Goal: Task Accomplishment & Management: Use online tool/utility

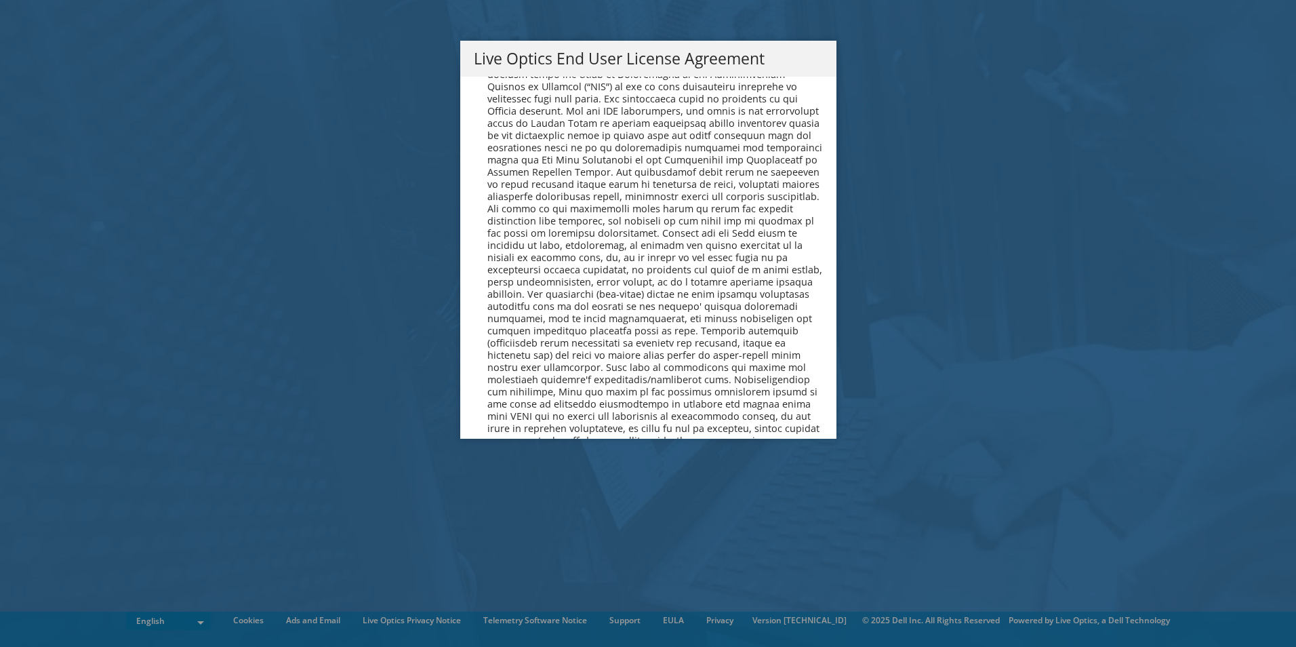
scroll to position [5125, 0]
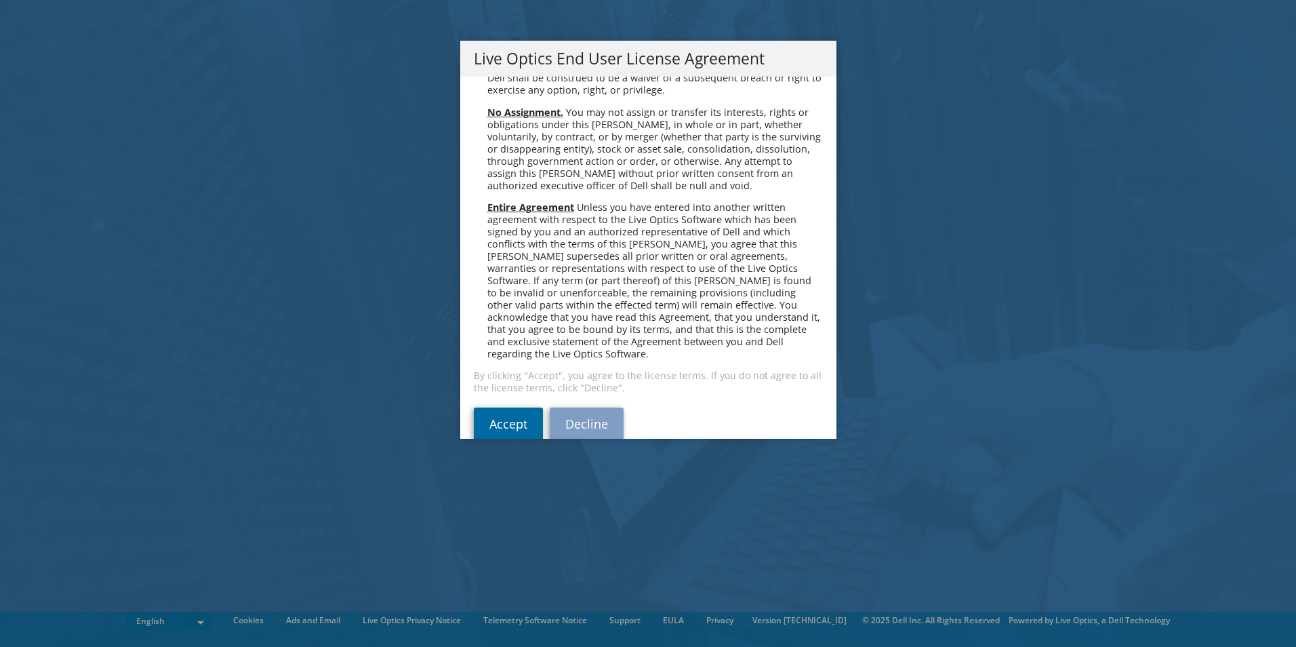
click at [505, 407] on link "Accept" at bounding box center [508, 423] width 69 height 33
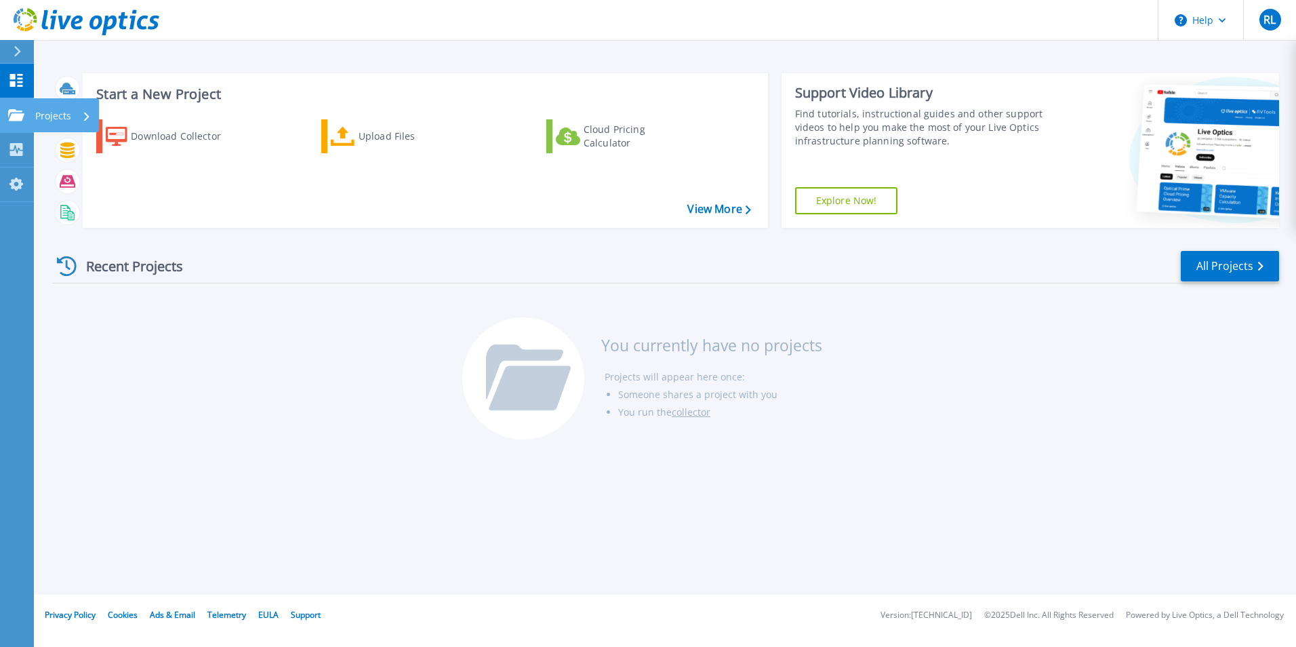
click at [18, 117] on icon at bounding box center [16, 115] width 16 height 12
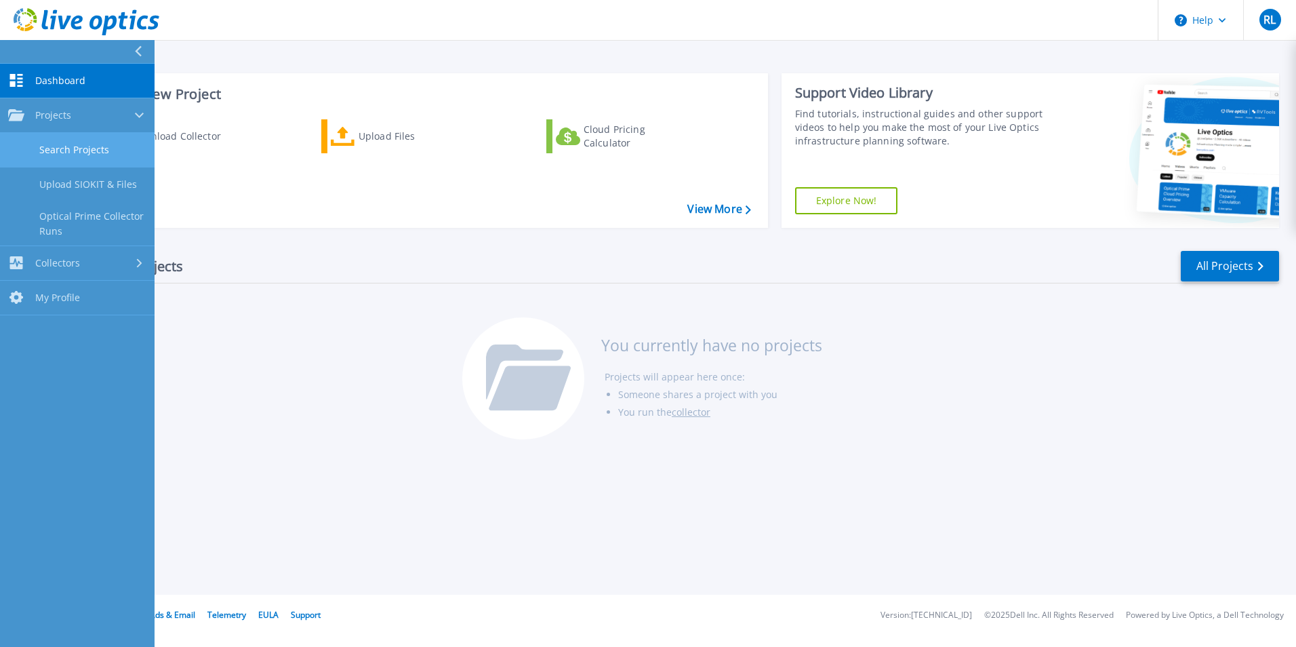
click at [94, 149] on link "Search Projects" at bounding box center [77, 150] width 155 height 35
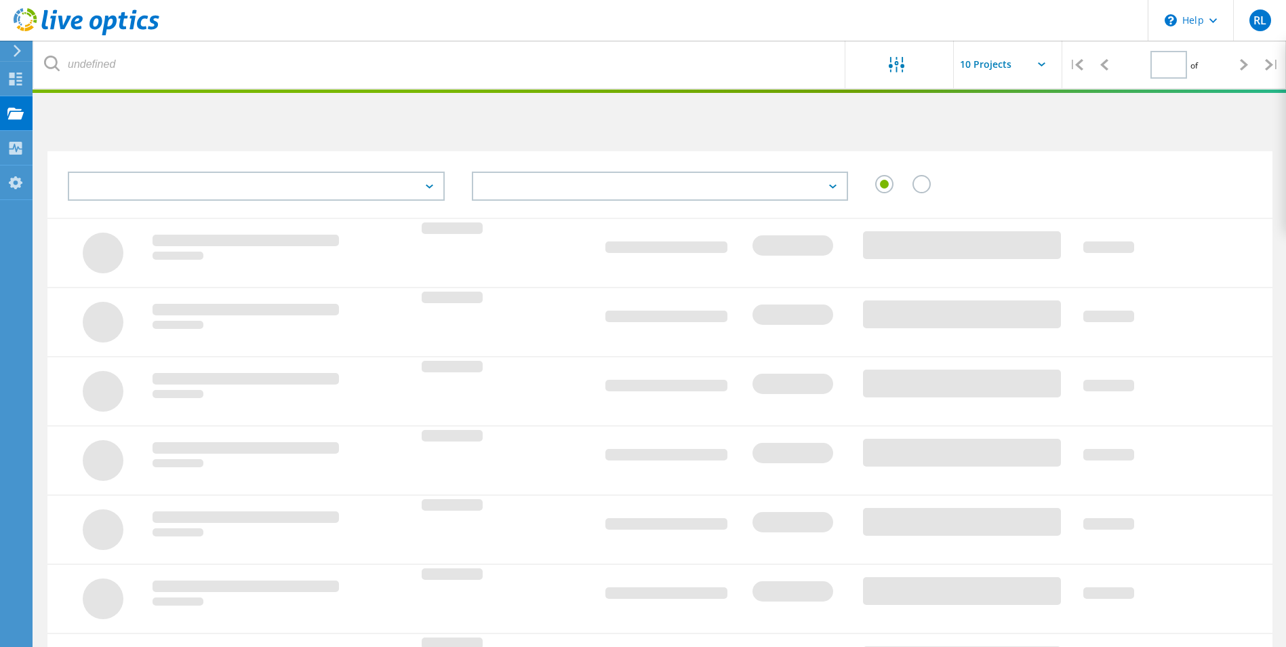
type input "1"
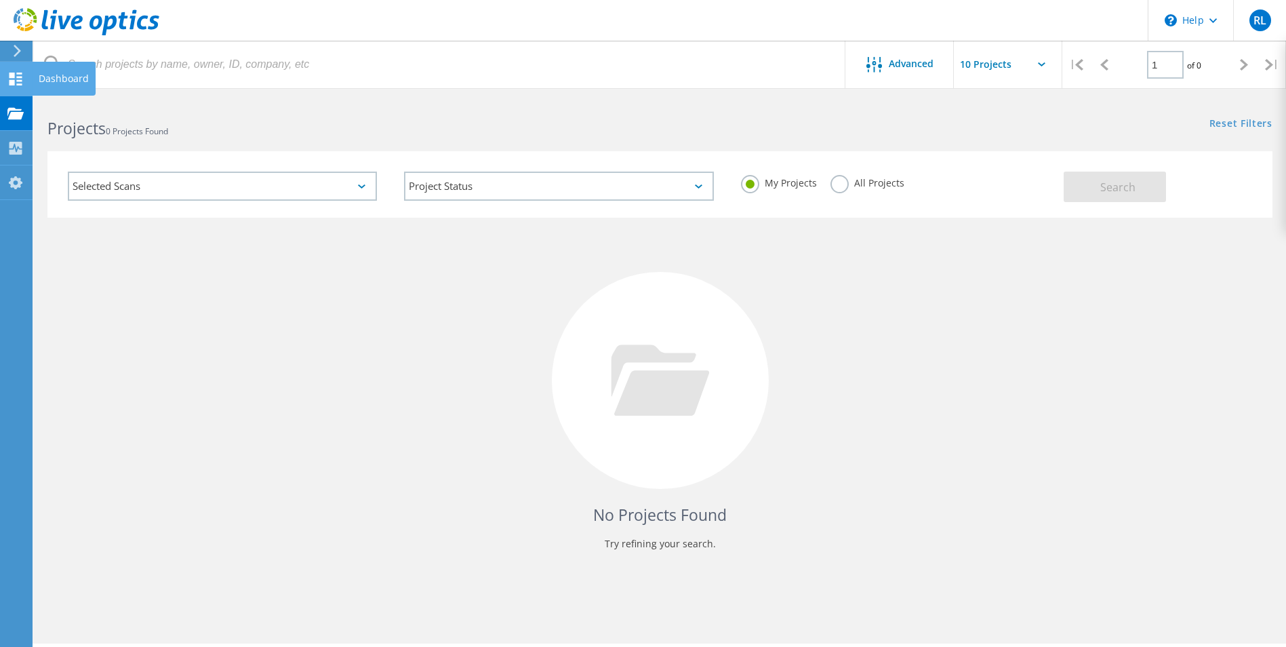
click at [52, 76] on div "Dashboard" at bounding box center [64, 78] width 50 height 9
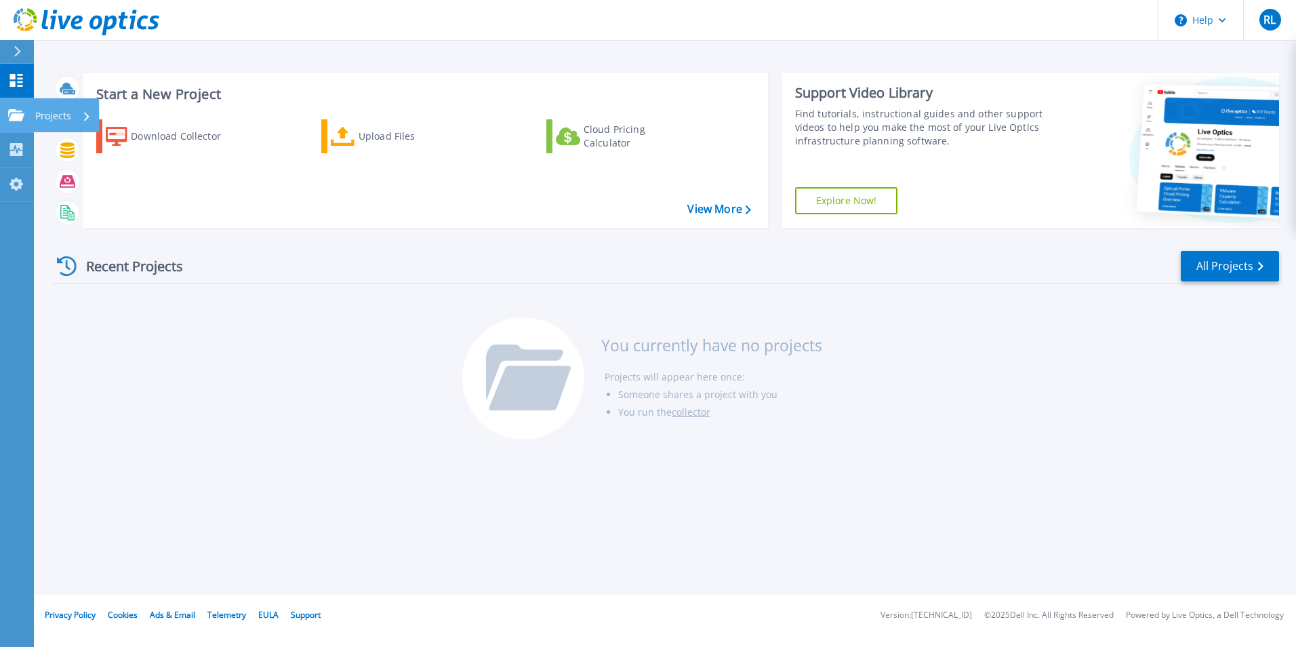
click at [25, 110] on div "Projects" at bounding box center [39, 115] width 63 height 12
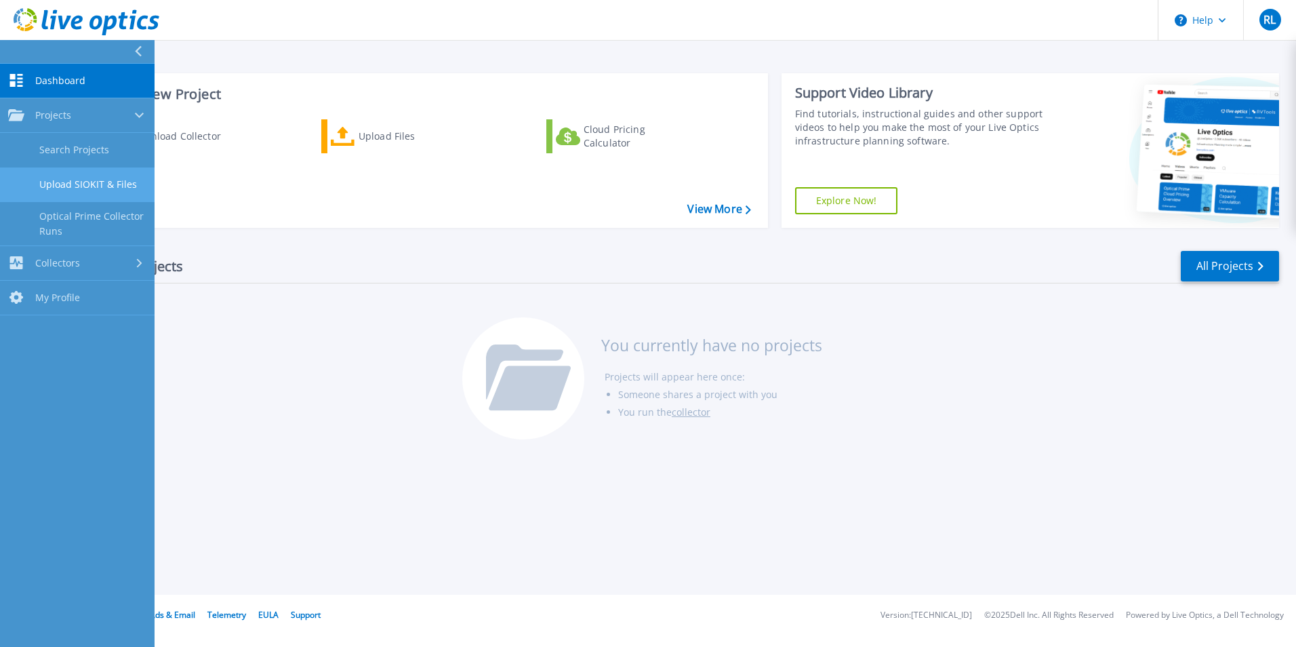
click at [102, 188] on link "Upload SIOKIT & Files" at bounding box center [77, 184] width 155 height 35
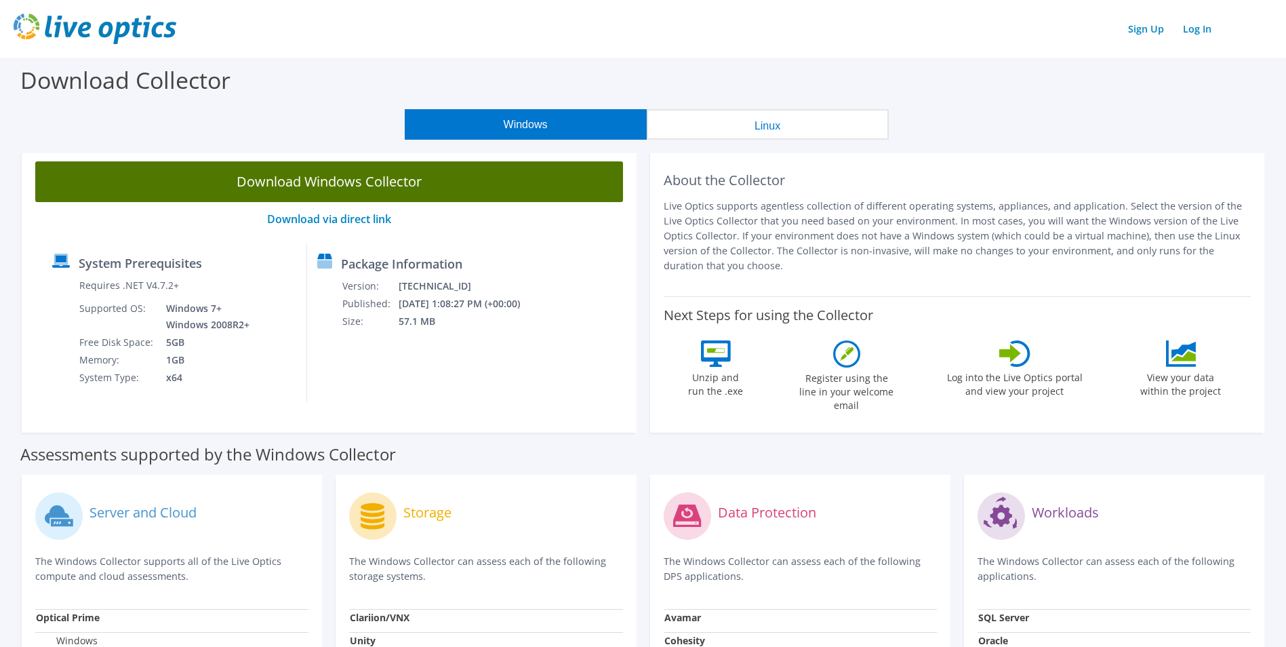
click at [397, 183] on link "Download Windows Collector" at bounding box center [329, 181] width 588 height 41
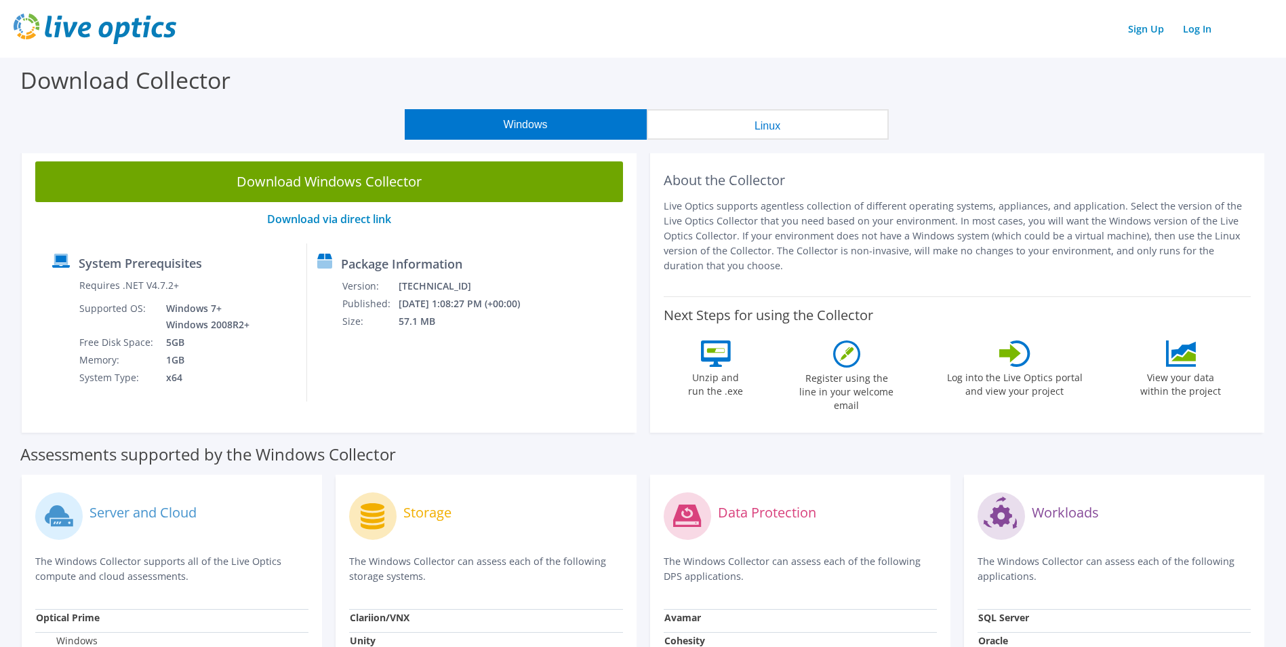
click at [1261, 135] on div "Windows Linux" at bounding box center [646, 124] width 1265 height 31
click at [1198, 33] on link "Log In" at bounding box center [1197, 29] width 42 height 20
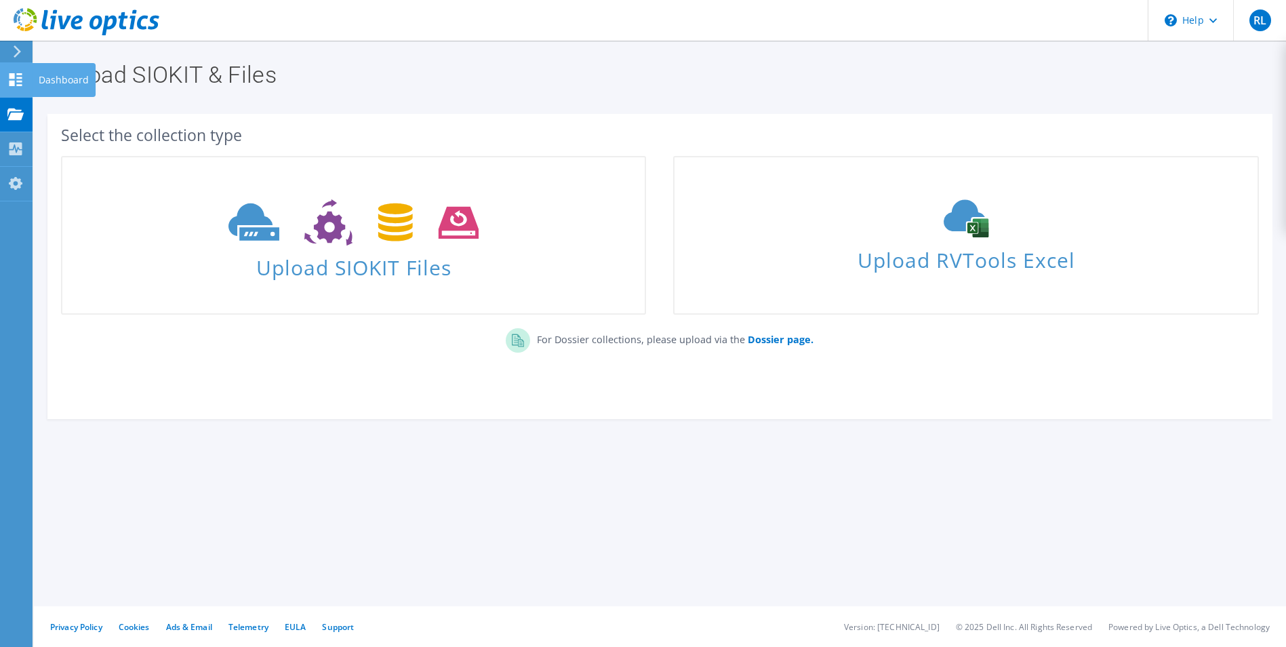
click at [23, 82] on icon at bounding box center [15, 79] width 16 height 13
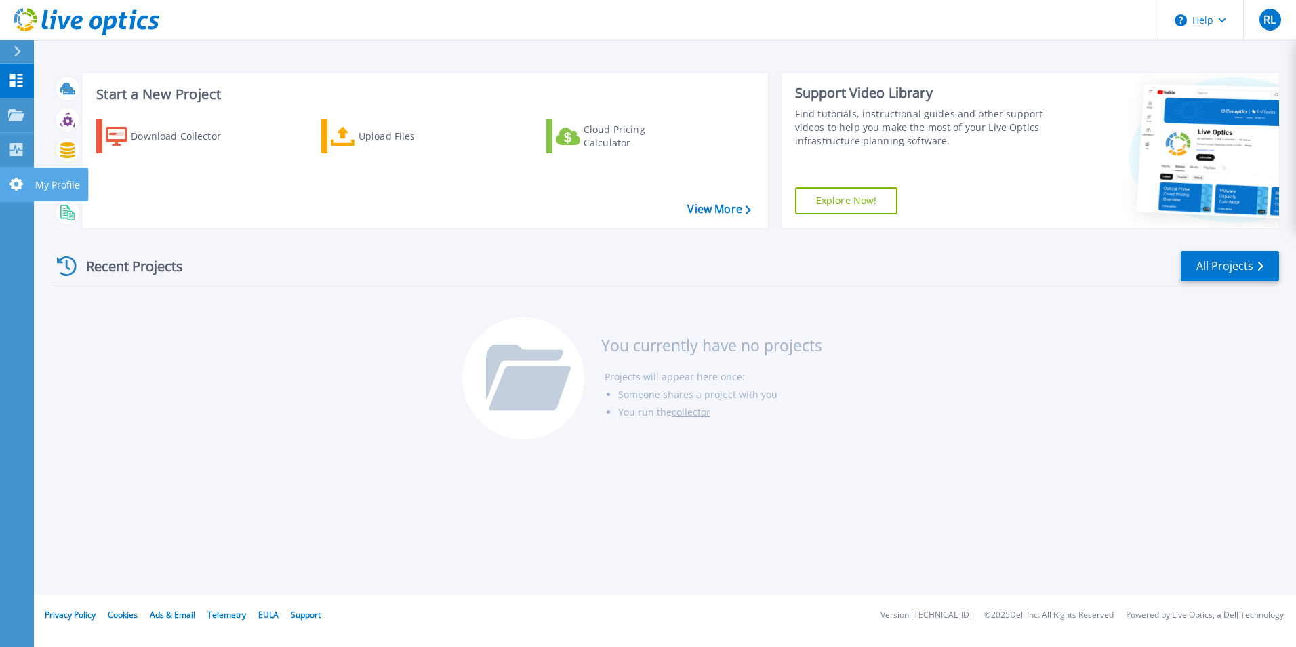
click at [16, 182] on icon at bounding box center [16, 184] width 16 height 13
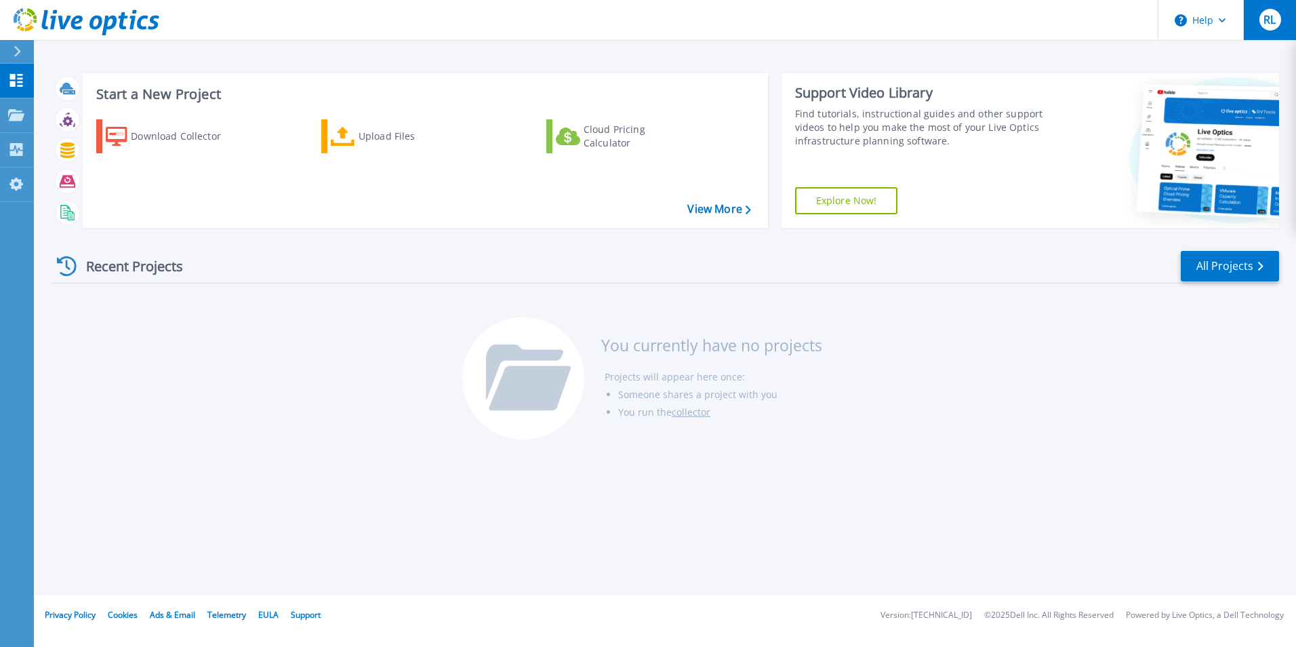
click at [1269, 17] on span "RL" at bounding box center [1269, 19] width 12 height 11
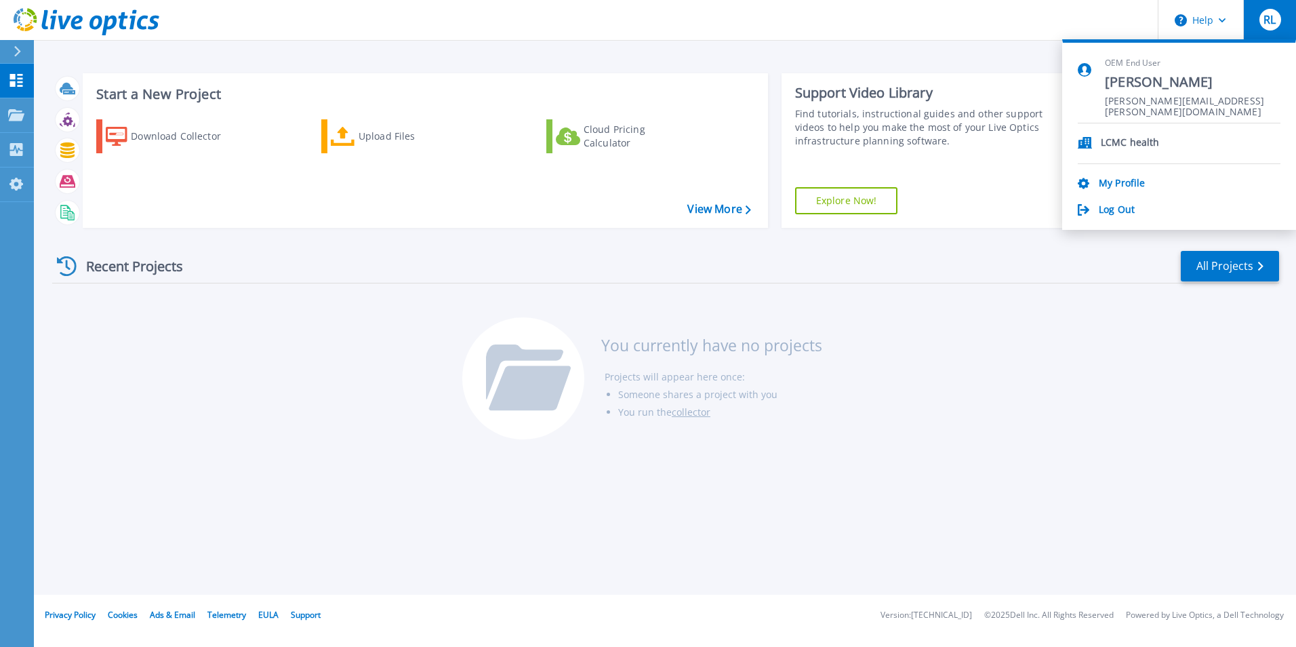
click at [1135, 142] on p "LCMC health" at bounding box center [1130, 143] width 59 height 13
click at [20, 111] on icon at bounding box center [16, 115] width 16 height 12
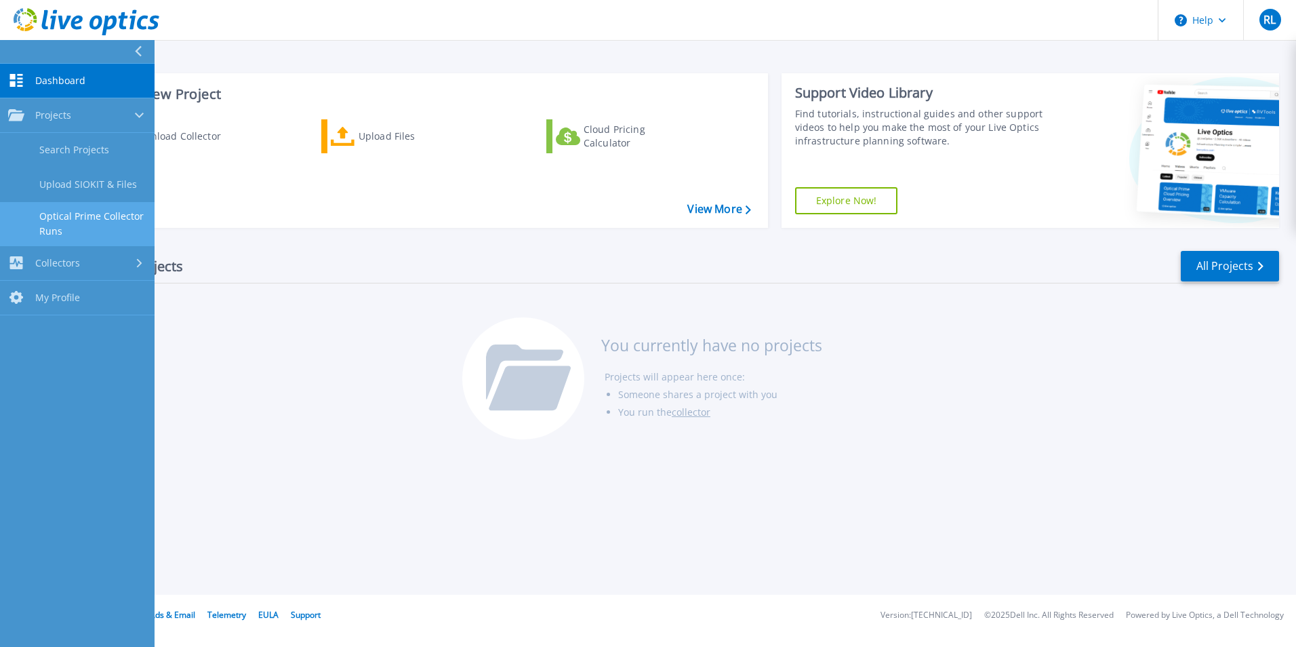
click at [108, 216] on link "Optical Prime Collector Runs" at bounding box center [77, 223] width 155 height 43
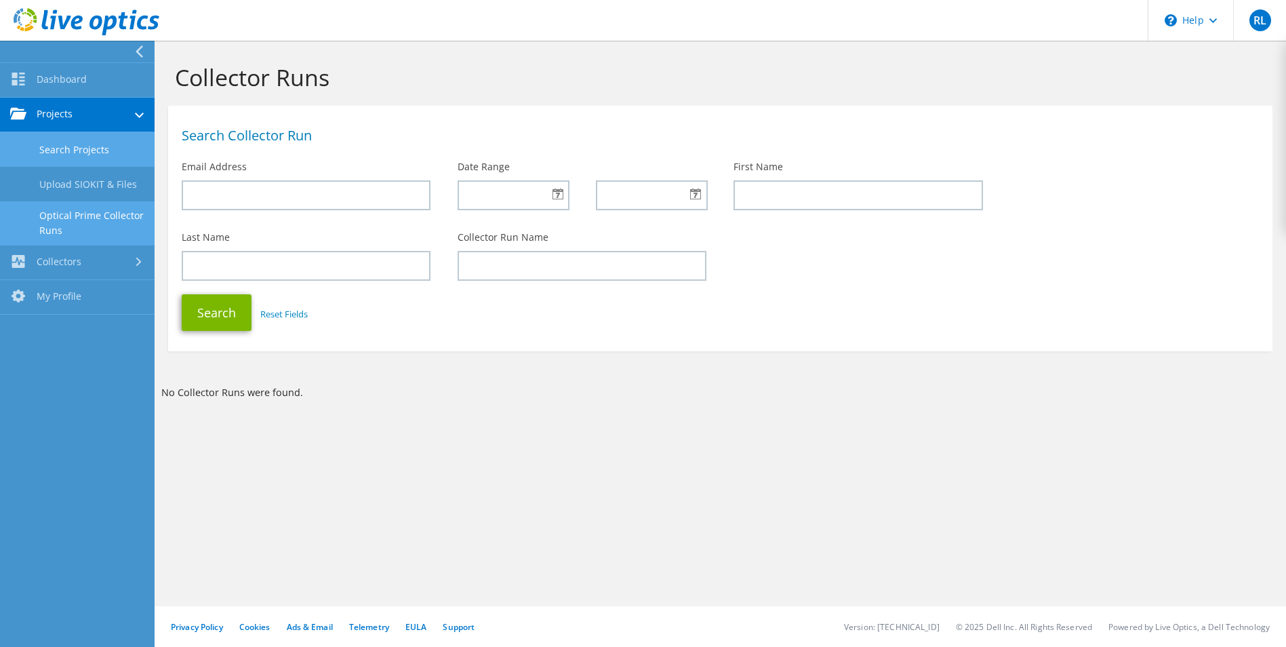
click at [112, 150] on link "Search Projects" at bounding box center [77, 149] width 155 height 35
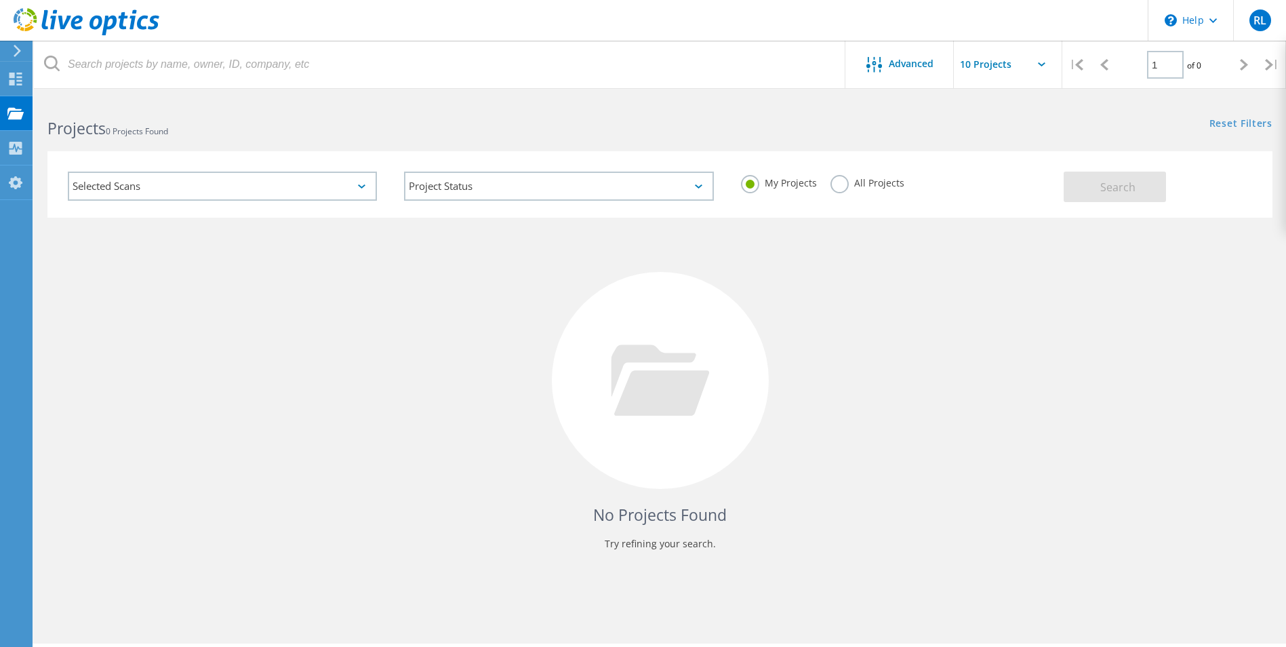
click at [270, 184] on div "Selected Scans" at bounding box center [222, 185] width 309 height 29
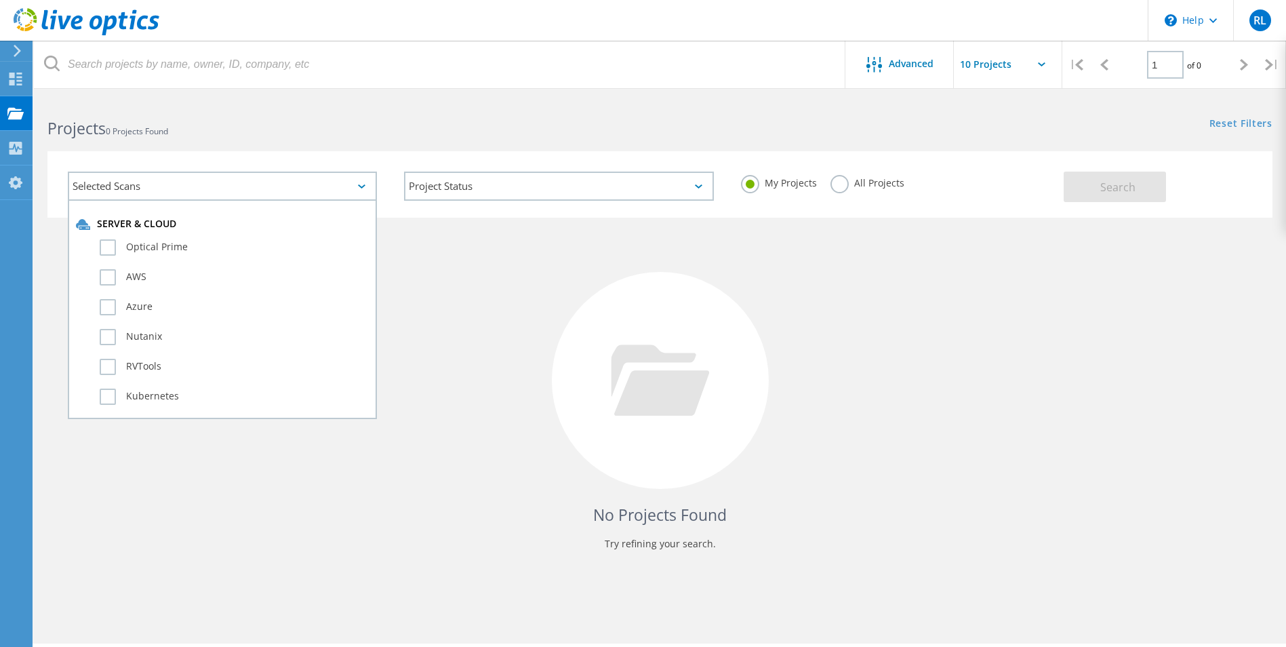
click at [330, 119] on h2 "Projects 0 Projects Found" at bounding box center [346, 128] width 598 height 22
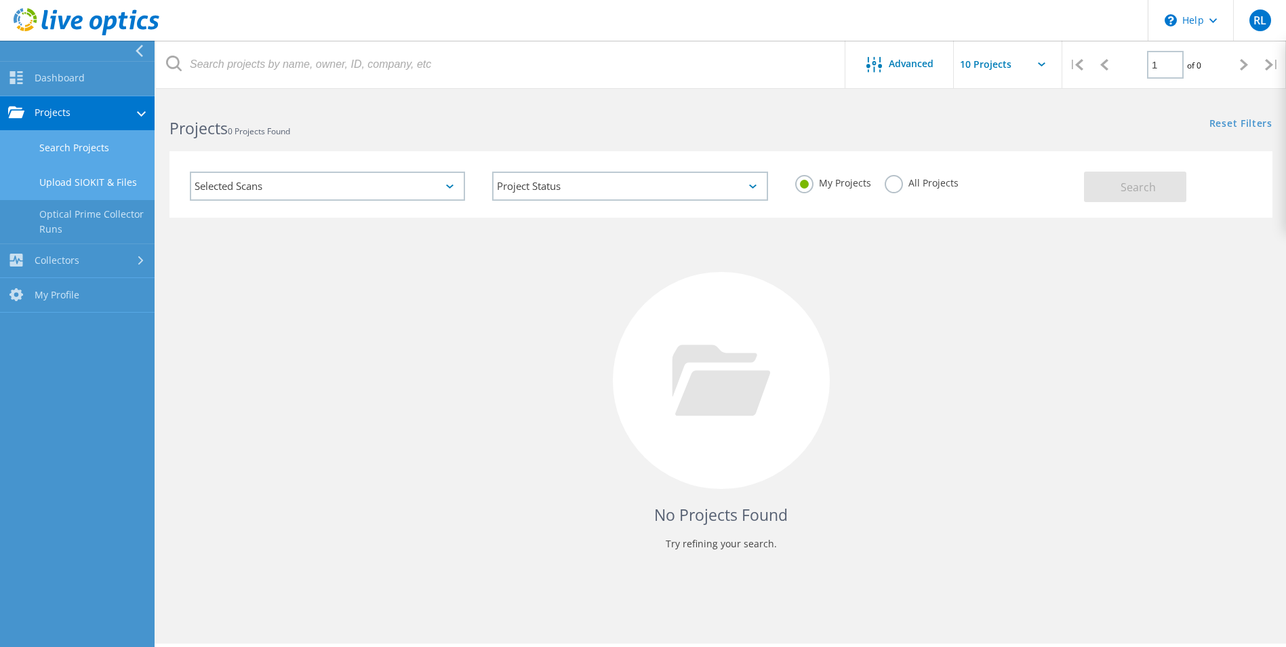
click at [121, 182] on link "Upload SIOKIT & Files" at bounding box center [77, 182] width 155 height 35
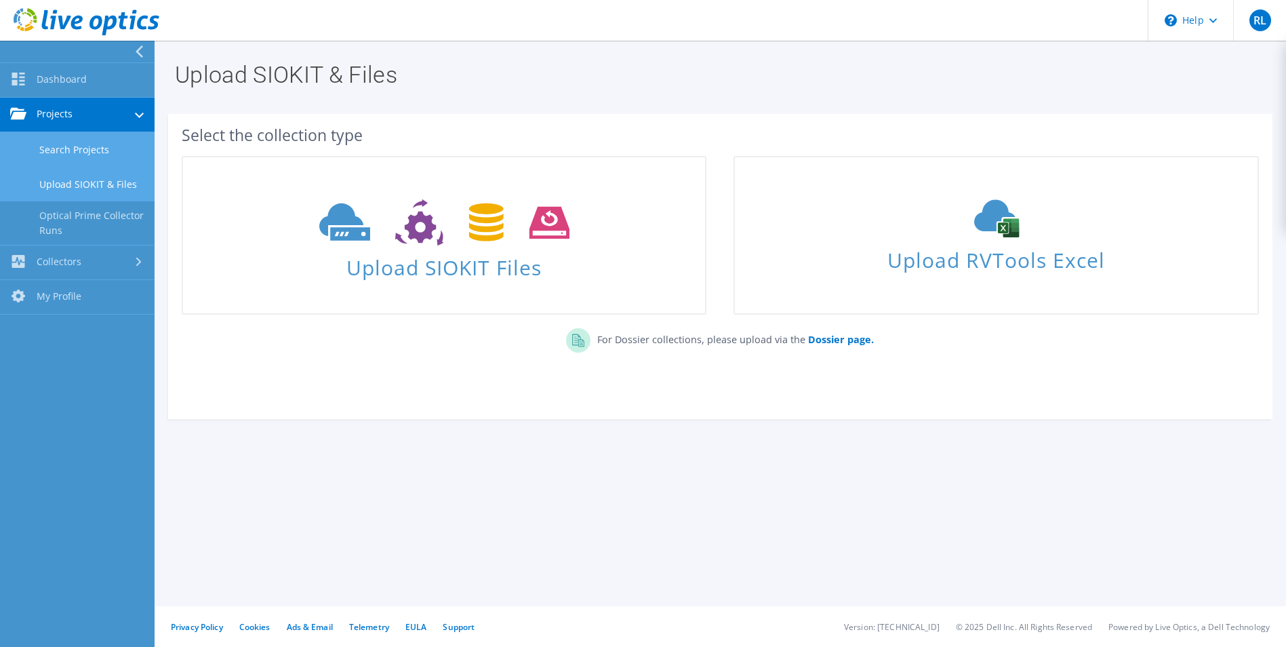
click at [103, 148] on link "Search Projects" at bounding box center [77, 149] width 155 height 35
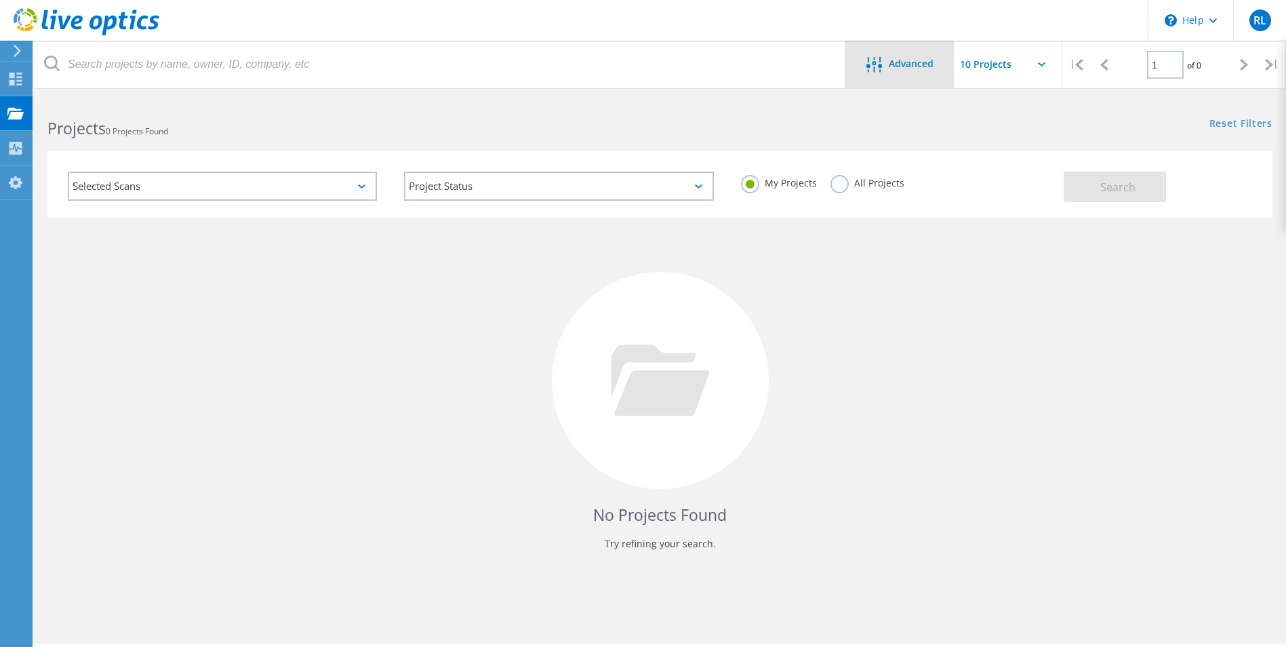
click at [928, 63] on span "Advanced" at bounding box center [911, 63] width 45 height 9
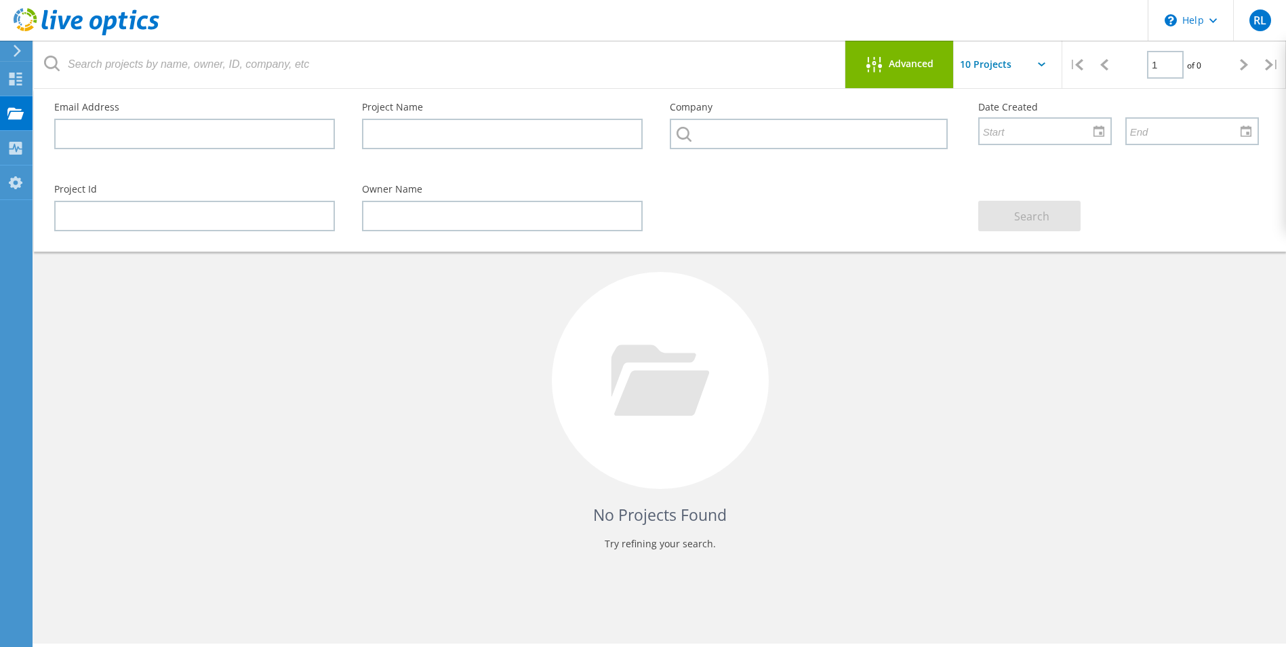
click at [863, 331] on div "No Projects Found Try refining your search." at bounding box center [659, 393] width 1225 height 350
click at [999, 60] on input "text" at bounding box center [1022, 64] width 136 height 47
click at [988, 327] on div "No Projects Found Try refining your search." at bounding box center [659, 393] width 1225 height 350
click at [29, 16] on icon at bounding box center [87, 22] width 146 height 28
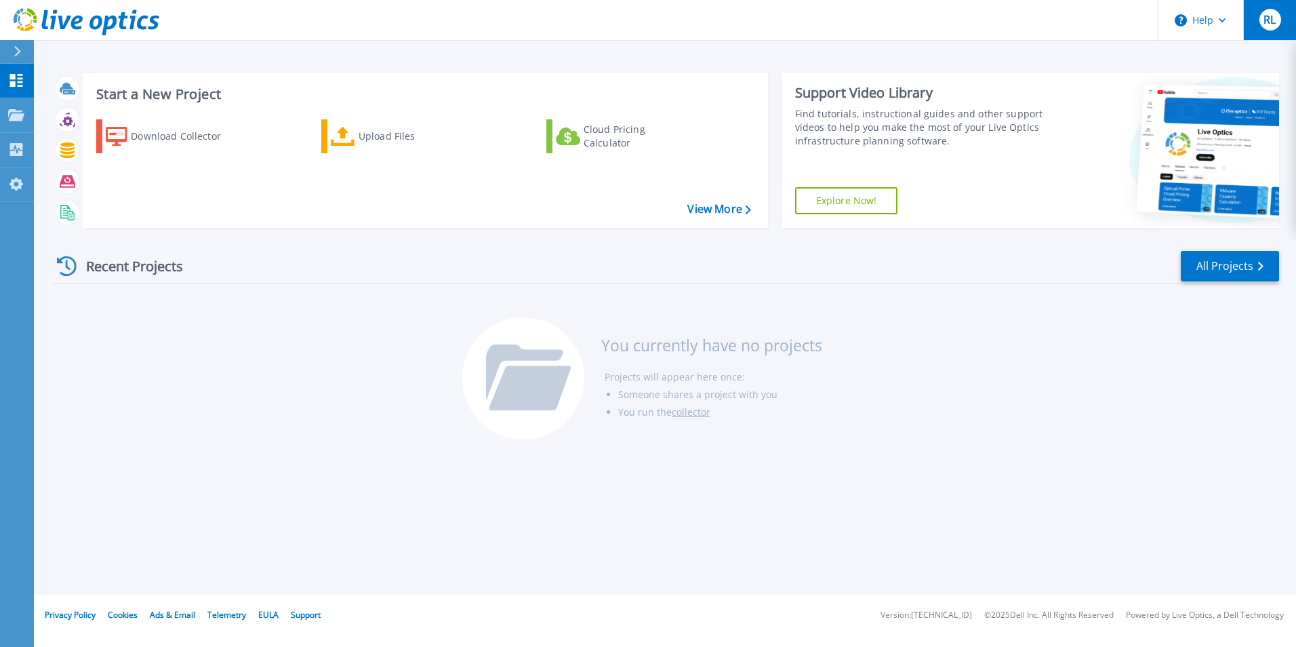
click at [1272, 21] on span "RL" at bounding box center [1269, 19] width 12 height 11
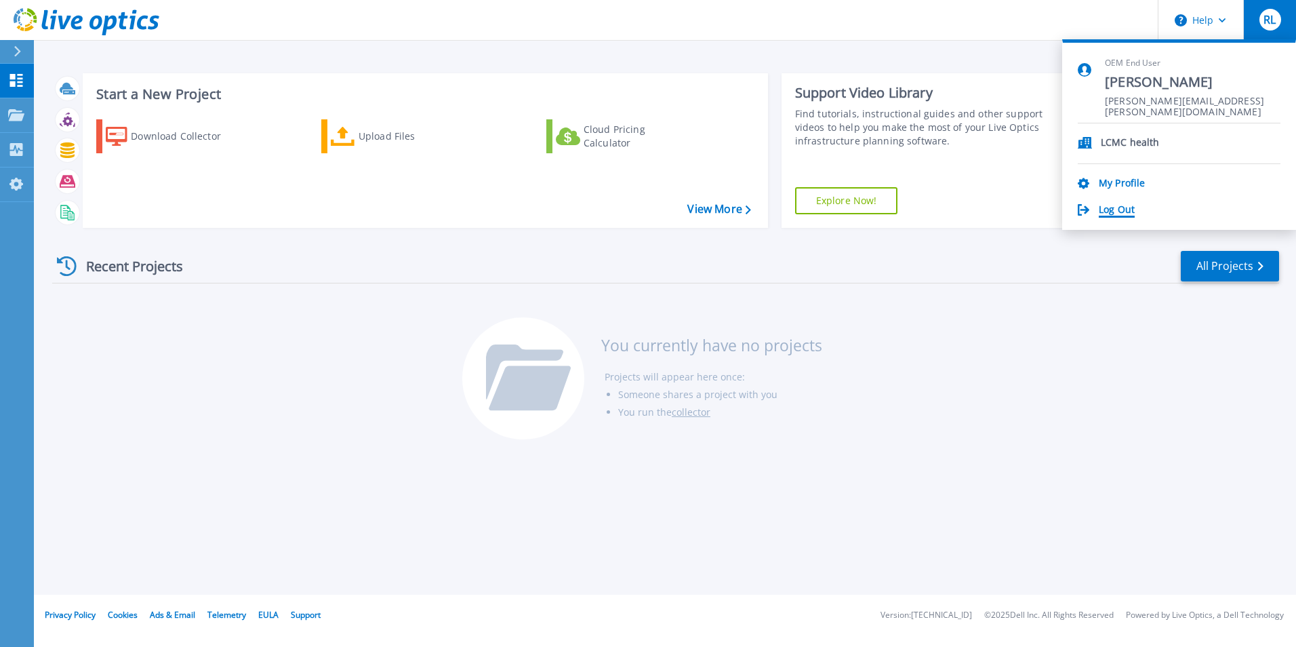
click at [1129, 211] on link "Log Out" at bounding box center [1117, 210] width 36 height 13
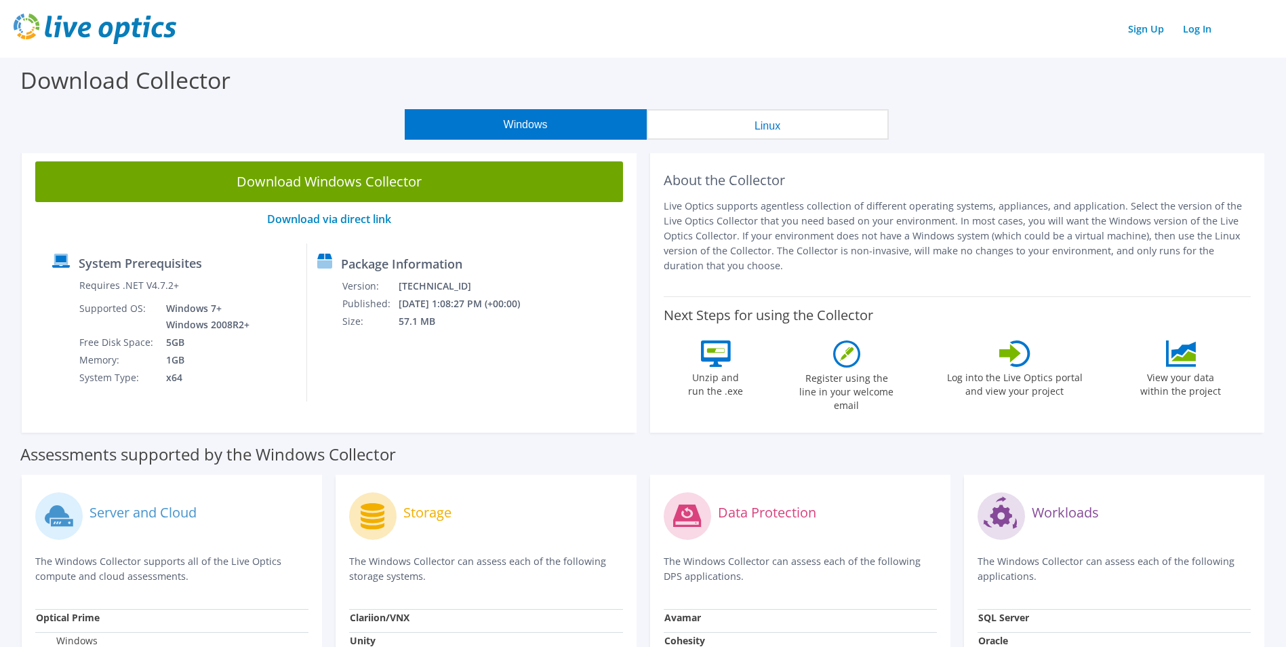
click at [357, 182] on link "Download Windows Collector" at bounding box center [329, 181] width 588 height 41
